Goal: Check status

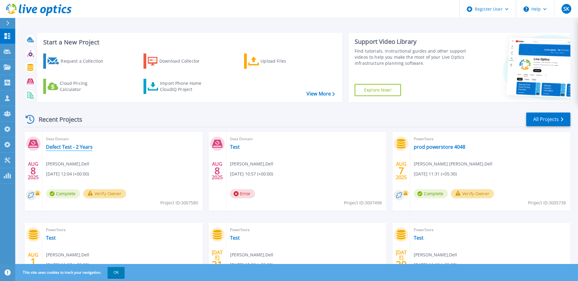
click at [83, 146] on link "Defect Test - 2 Years" at bounding box center [69, 147] width 47 height 6
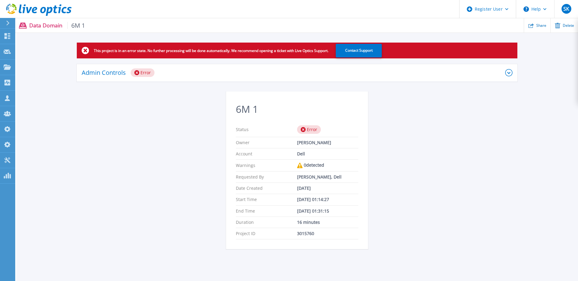
click at [144, 72] on div "Error" at bounding box center [143, 73] width 24 height 9
